Goal: Use online tool/utility: Utilize a website feature to perform a specific function

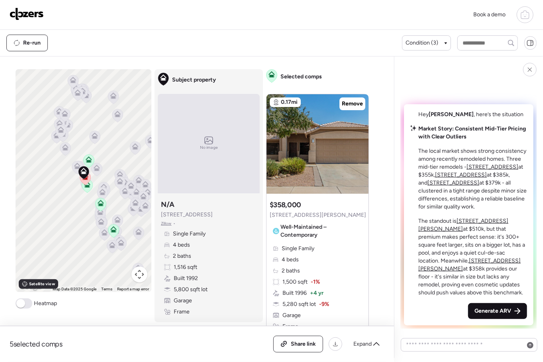
click at [490, 312] on span "Generate ARV" at bounding box center [492, 311] width 37 height 8
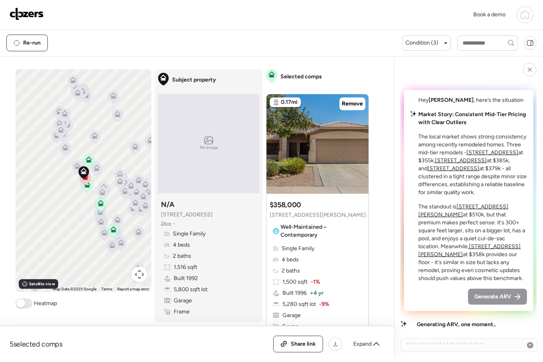
click at [490, 312] on div "Hey Chris , here’s the situation Market Story: Consistent Mid-Tier Pricing with…" at bounding box center [468, 202] width 136 height 224
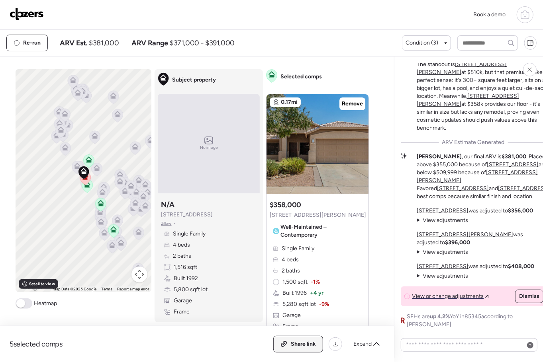
click at [300, 347] on span "Share link" at bounding box center [303, 344] width 25 height 8
click at [25, 12] on img at bounding box center [27, 14] width 34 height 13
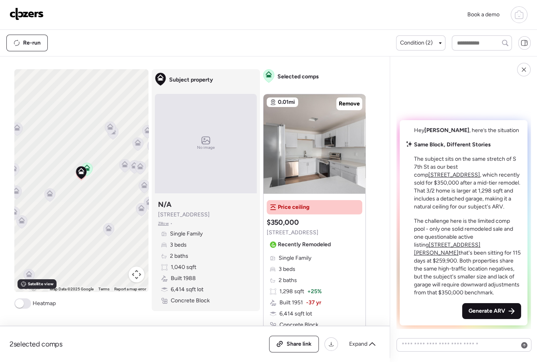
click at [482, 309] on span "Generate ARV" at bounding box center [486, 311] width 37 height 8
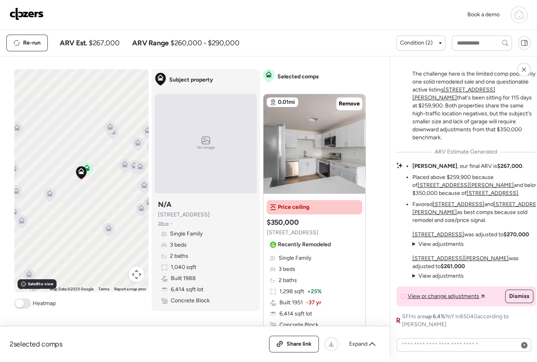
drag, startPoint x: 293, startPoint y: 338, endPoint x: 288, endPoint y: 334, distance: 6.2
click at [293, 338] on div "Share link" at bounding box center [293, 344] width 49 height 16
click at [35, 14] on img at bounding box center [27, 14] width 34 height 13
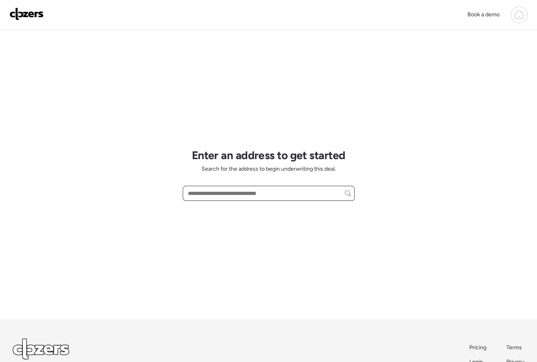
click at [209, 195] on input "text" at bounding box center [268, 193] width 165 height 11
paste input "**********"
click at [220, 213] on div "12826 W Alegre Dr, Litchfield Park, AZ, 85340" at bounding box center [269, 208] width 172 height 14
type input "**********"
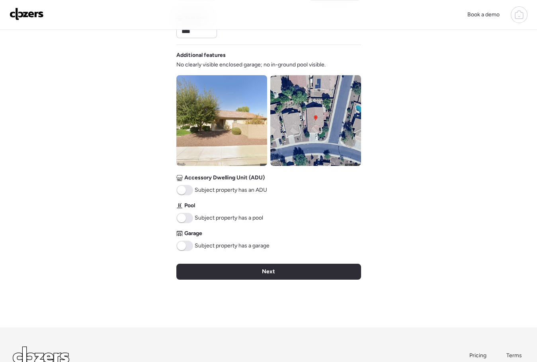
click at [269, 271] on span "Next" at bounding box center [268, 272] width 13 height 8
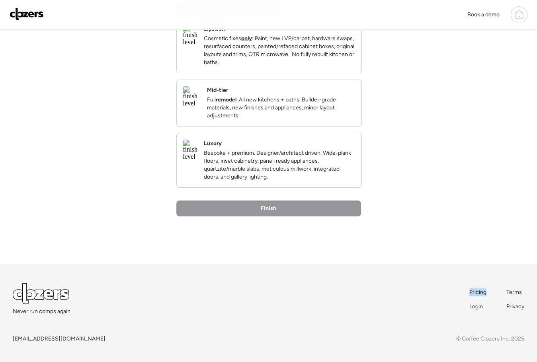
click at [269, 271] on div "Never run comps again. Pricing Terms Login Privacy info@clozers.co © Coffee Clo…" at bounding box center [268, 313] width 537 height 98
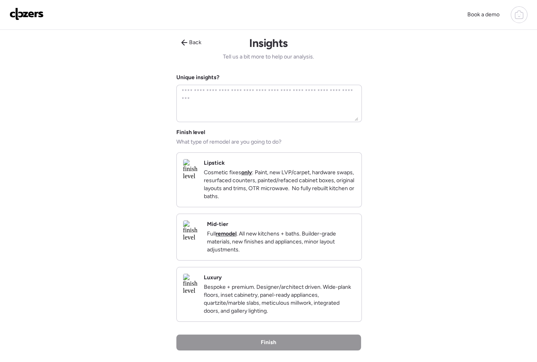
click at [287, 169] on p "Cosmetic fixes only : Paint, new LVP/carpet, hardware swaps, resurfaced counter…" at bounding box center [279, 185] width 151 height 32
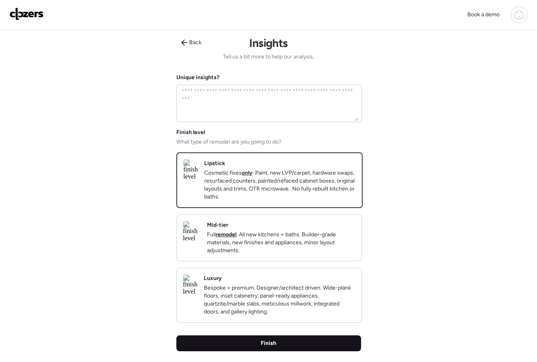
click at [295, 350] on div "Finish" at bounding box center [268, 344] width 185 height 16
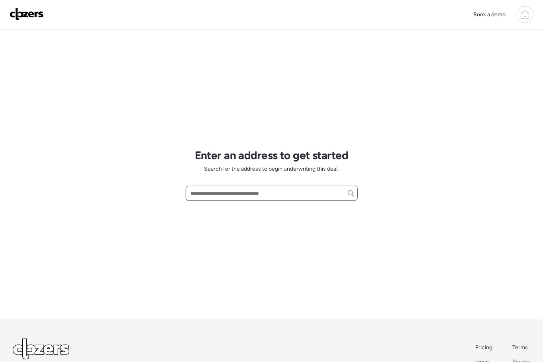
click at [201, 194] on input "text" at bounding box center [271, 193] width 165 height 11
paste input "**********"
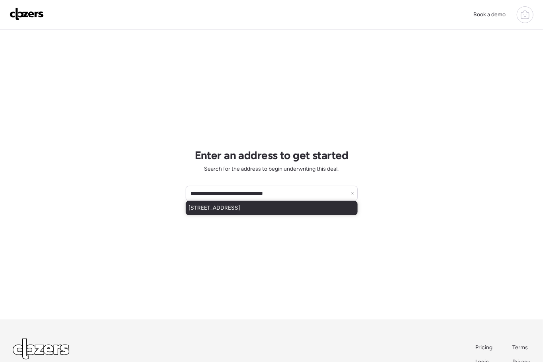
click at [240, 210] on span "2921 E Verbena Dr, Phoenix, AZ, 85048" at bounding box center [215, 208] width 52 height 8
type input "**********"
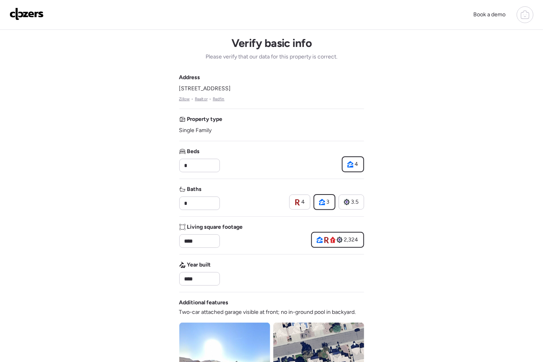
click at [23, 14] on img at bounding box center [27, 14] width 34 height 13
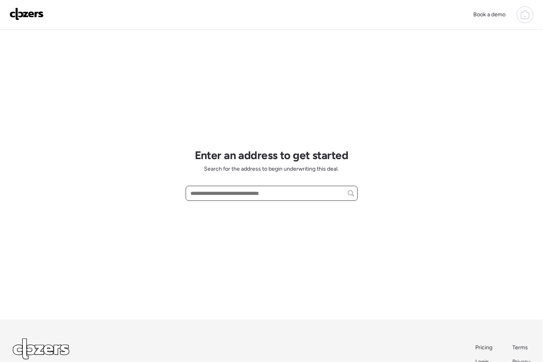
click at [226, 194] on input "text" at bounding box center [271, 193] width 165 height 11
paste input "**********"
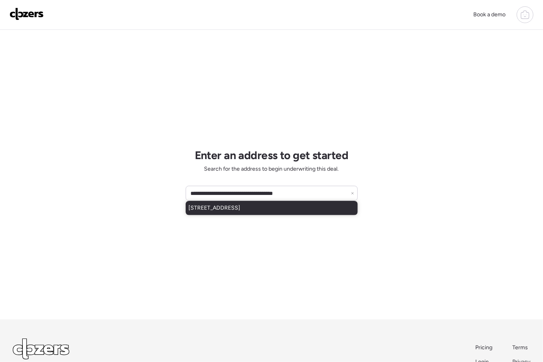
click at [236, 210] on span "[STREET_ADDRESS]" at bounding box center [215, 208] width 52 height 8
type input "**********"
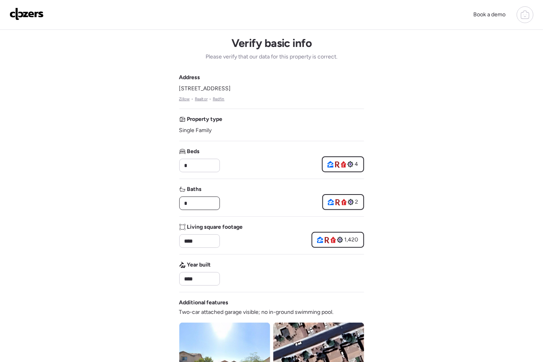
click at [196, 203] on input "*" at bounding box center [199, 203] width 33 height 11
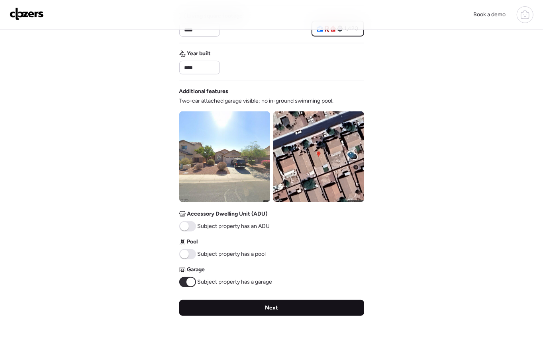
type input "*"
click at [245, 306] on div "Next" at bounding box center [271, 308] width 185 height 16
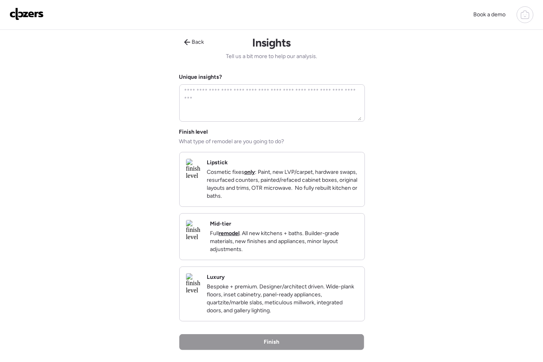
scroll to position [1, 0]
click at [277, 194] on p "Cosmetic fixes only : Paint, new LVP/carpet, hardware swaps, resurfaced counter…" at bounding box center [282, 184] width 151 height 32
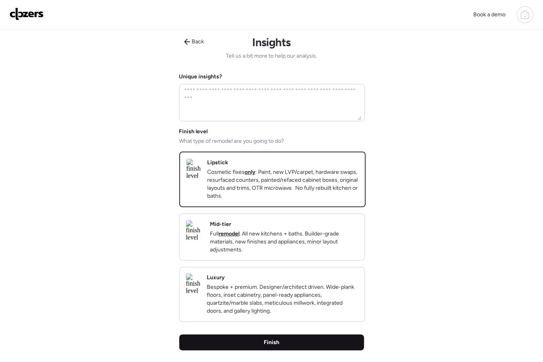
click at [258, 351] on div "Finish" at bounding box center [271, 343] width 185 height 16
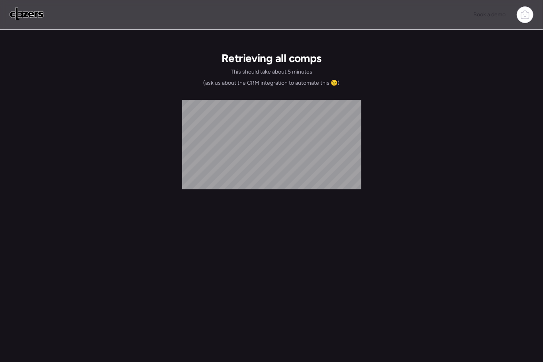
scroll to position [0, 0]
